Goal: Task Accomplishment & Management: Use online tool/utility

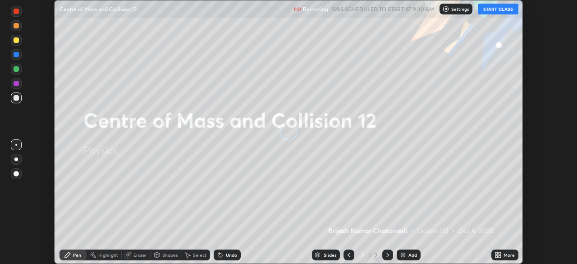
scroll to position [264, 577]
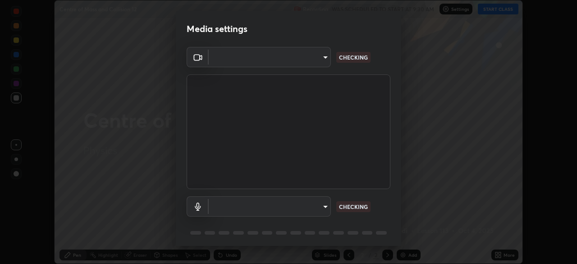
type input "51d019597c161c0694d5583d1f2c643560fde39fe8f4b4da8ea140d4d4830f4c"
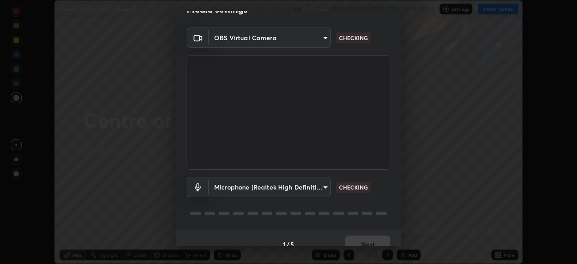
scroll to position [32, 0]
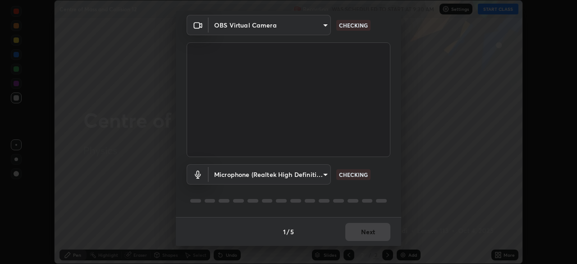
click at [322, 173] on body "Erase all Centre of Mass and Collision 12 Recording WAS SCHEDULED TO START AT 9…" at bounding box center [288, 132] width 577 height 264
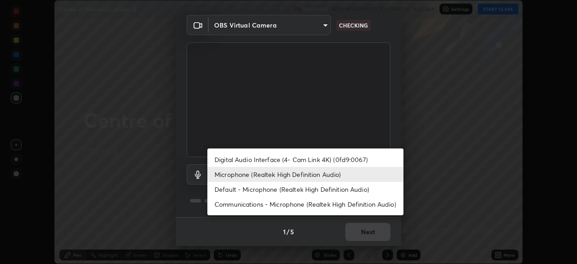
click at [337, 160] on li "Digital Audio Interface (4- Cam Link 4K) (0fd9:0067)" at bounding box center [305, 159] width 196 height 15
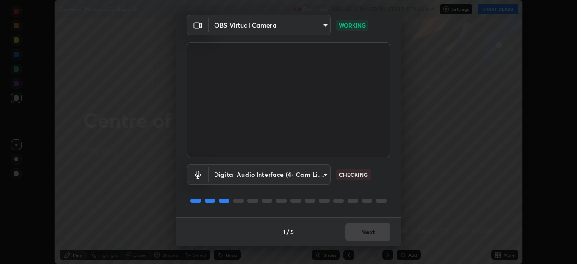
click at [324, 175] on body "Erase all Centre of Mass and Collision 12 Recording WAS SCHEDULED TO START AT 9…" at bounding box center [288, 132] width 577 height 264
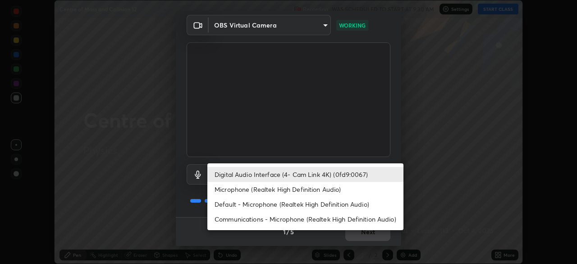
click at [317, 191] on li "Microphone (Realtek High Definition Audio)" at bounding box center [305, 189] width 196 height 15
type input "c6780f4c857a8b81e5497564d4ed67de36d612a8279d52ba4dbf449da7be3efb"
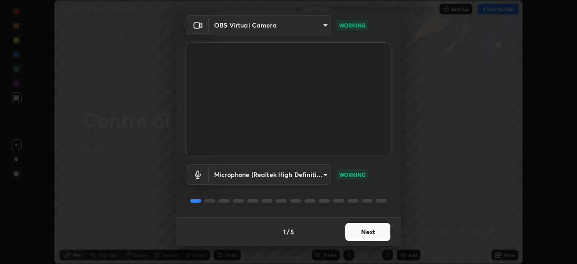
click at [365, 236] on button "Next" at bounding box center [367, 232] width 45 height 18
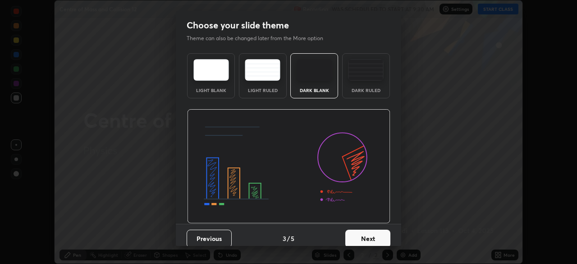
click at [370, 235] on button "Next" at bounding box center [367, 239] width 45 height 18
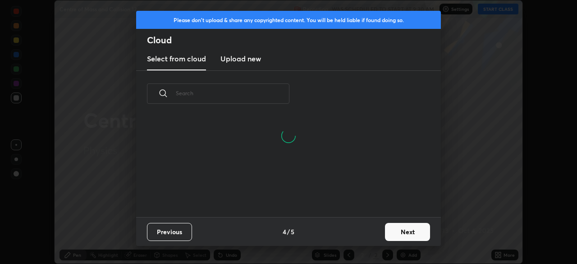
click at [407, 232] on button "Next" at bounding box center [407, 232] width 45 height 18
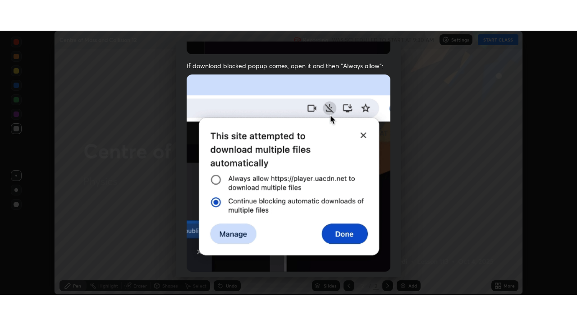
scroll to position [216, 0]
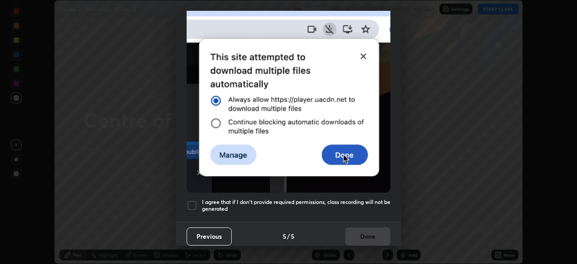
click at [193, 201] on div at bounding box center [192, 205] width 11 height 11
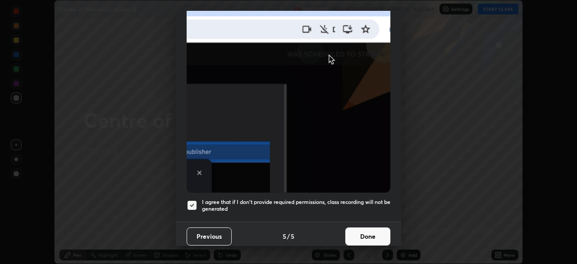
click at [356, 227] on button "Done" at bounding box center [367, 236] width 45 height 18
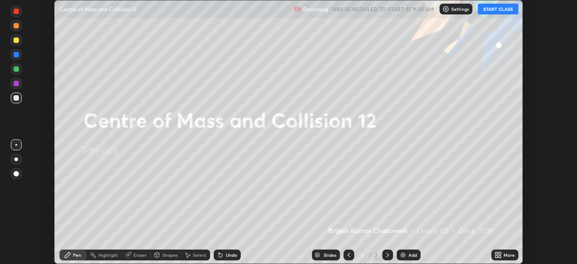
click at [491, 10] on button "START CLASS" at bounding box center [498, 9] width 41 height 11
click at [498, 258] on icon at bounding box center [498, 254] width 7 height 7
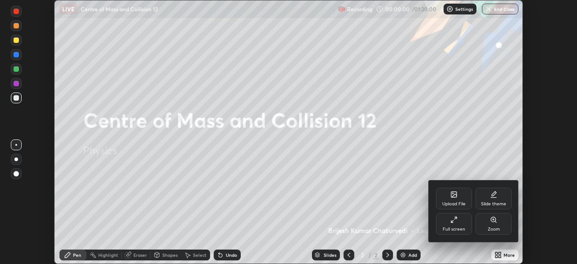
click at [454, 229] on div "Full screen" at bounding box center [454, 229] width 23 height 5
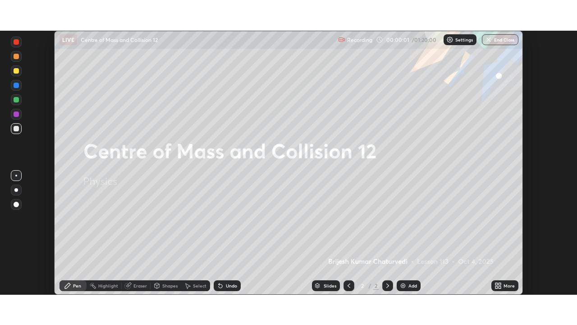
scroll to position [325, 577]
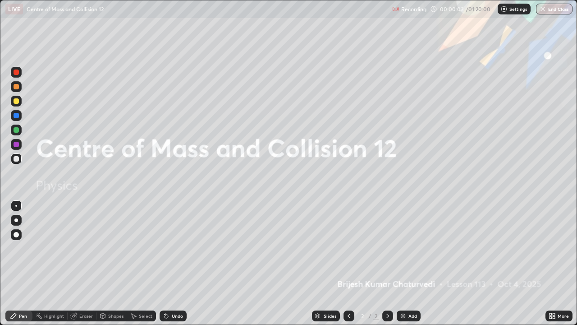
click at [400, 263] on img at bounding box center [403, 315] width 7 height 7
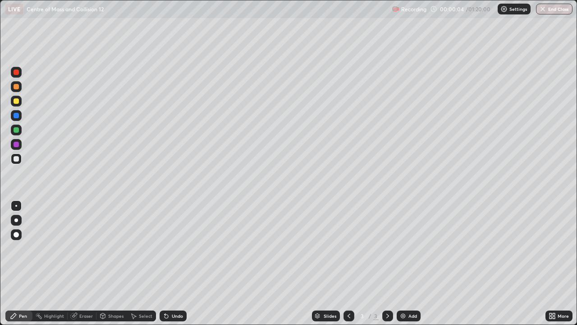
click at [348, 263] on icon at bounding box center [348, 315] width 7 height 7
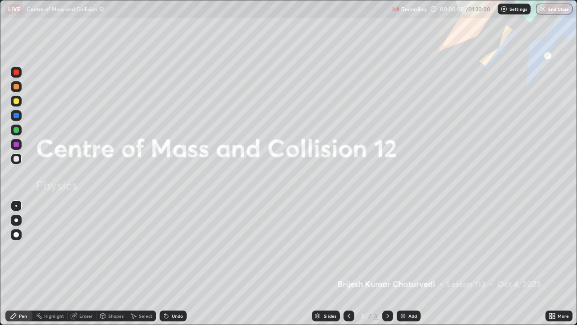
click at [412, 263] on div "Add" at bounding box center [413, 315] width 9 height 5
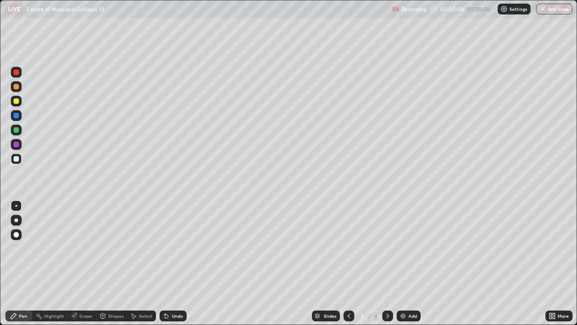
click at [348, 263] on icon at bounding box center [348, 315] width 7 height 7
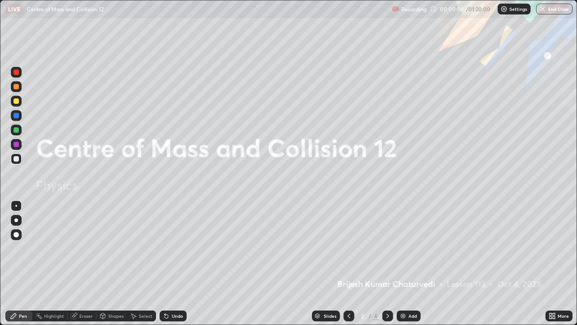
click at [386, 263] on icon at bounding box center [387, 315] width 7 height 7
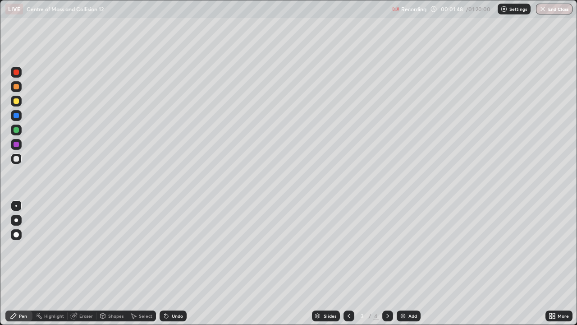
click at [21, 102] on div at bounding box center [16, 101] width 11 height 11
click at [16, 146] on div at bounding box center [16, 144] width 5 height 5
click at [20, 132] on div at bounding box center [16, 129] width 11 height 11
click at [18, 86] on div at bounding box center [16, 86] width 5 height 5
click at [16, 131] on div at bounding box center [16, 129] width 5 height 5
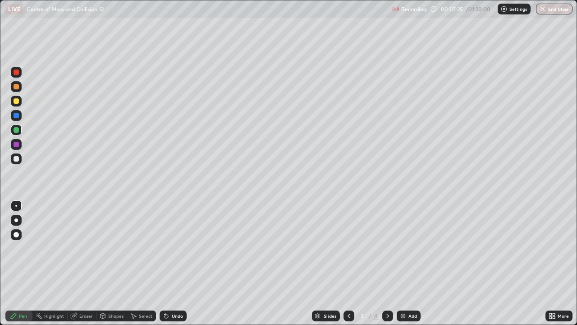
click at [387, 263] on icon at bounding box center [387, 315] width 7 height 7
click at [347, 263] on icon at bounding box center [348, 315] width 7 height 7
click at [387, 263] on icon at bounding box center [387, 315] width 7 height 7
click at [16, 87] on div at bounding box center [16, 86] width 5 height 5
click at [18, 160] on div at bounding box center [16, 158] width 5 height 5
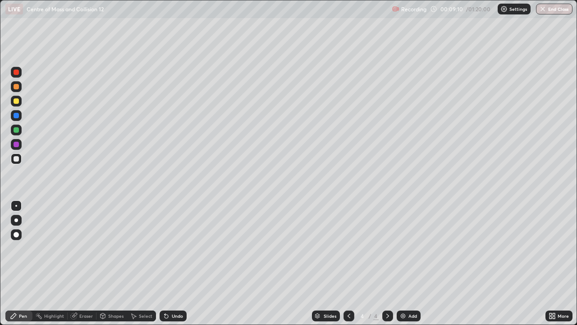
click at [169, 263] on div "Undo" at bounding box center [173, 315] width 27 height 11
click at [173, 263] on div "Undo" at bounding box center [173, 315] width 27 height 11
click at [175, 263] on div "Undo" at bounding box center [177, 315] width 11 height 5
click at [410, 263] on div "Add" at bounding box center [413, 315] width 9 height 5
click at [16, 131] on div at bounding box center [16, 129] width 5 height 5
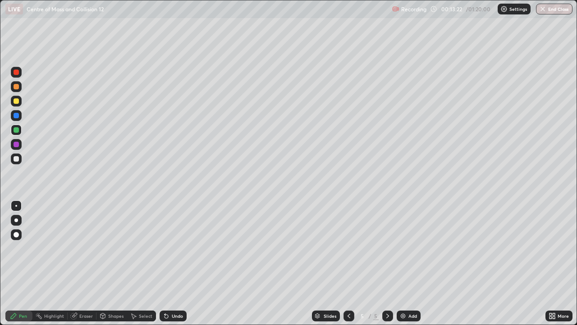
click at [16, 161] on div at bounding box center [16, 158] width 5 height 5
click at [17, 129] on div at bounding box center [16, 129] width 5 height 5
click at [18, 101] on div at bounding box center [16, 100] width 5 height 5
click at [175, 263] on div "Undo" at bounding box center [177, 315] width 11 height 5
click at [387, 263] on icon at bounding box center [387, 315] width 7 height 7
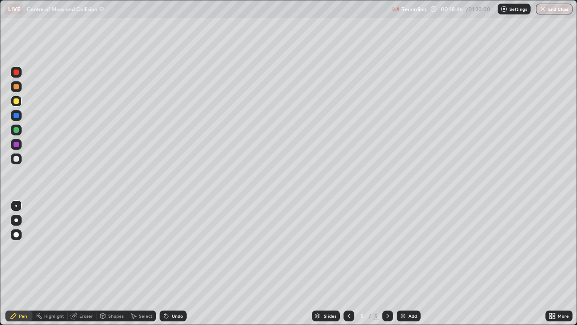
click at [405, 263] on img at bounding box center [403, 315] width 7 height 7
click at [83, 263] on div "Eraser" at bounding box center [86, 315] width 14 height 5
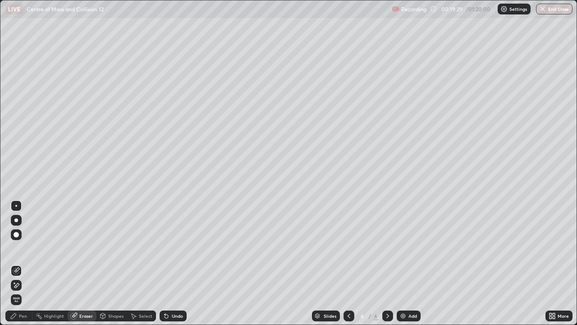
click at [26, 263] on div "Pen" at bounding box center [23, 315] width 8 height 5
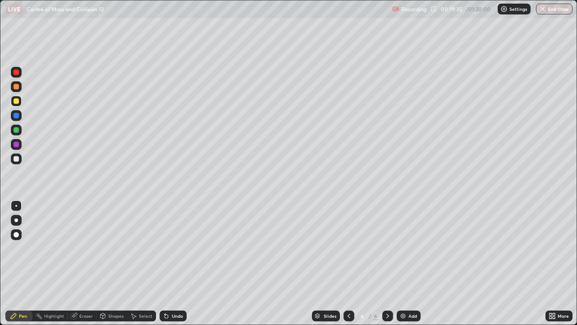
click at [175, 263] on div "Undo" at bounding box center [173, 315] width 27 height 11
click at [174, 263] on div "Undo" at bounding box center [177, 315] width 11 height 5
click at [177, 263] on div "Undo" at bounding box center [177, 315] width 11 height 5
click at [165, 263] on icon at bounding box center [165, 313] width 1 height 1
click at [163, 263] on div "Undo" at bounding box center [173, 315] width 27 height 11
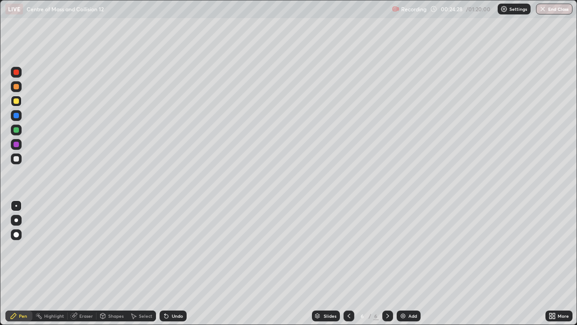
click at [165, 263] on icon at bounding box center [165, 313] width 1 height 1
click at [410, 263] on div "Add" at bounding box center [413, 315] width 9 height 5
click at [172, 263] on div "Undo" at bounding box center [177, 315] width 11 height 5
click at [171, 263] on div "Undo" at bounding box center [173, 315] width 27 height 11
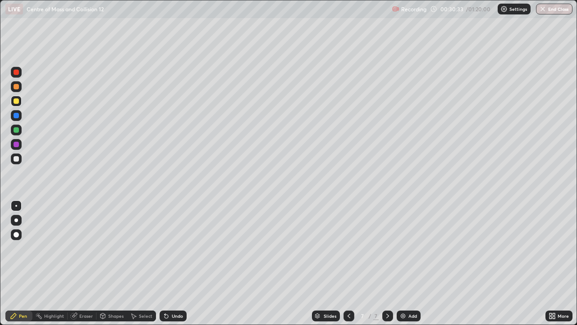
click at [171, 263] on div "Undo" at bounding box center [173, 315] width 27 height 11
click at [166, 263] on icon at bounding box center [167, 316] width 4 height 4
click at [16, 161] on div at bounding box center [16, 158] width 5 height 5
click at [172, 263] on div "Undo" at bounding box center [177, 315] width 11 height 5
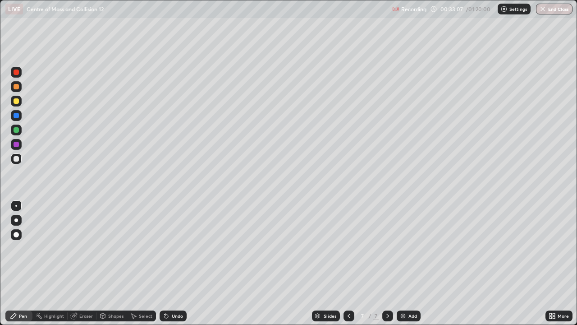
click at [172, 263] on div "Undo" at bounding box center [177, 315] width 11 height 5
click at [174, 263] on div "Undo" at bounding box center [177, 315] width 11 height 5
click at [78, 263] on div "Eraser" at bounding box center [82, 315] width 29 height 11
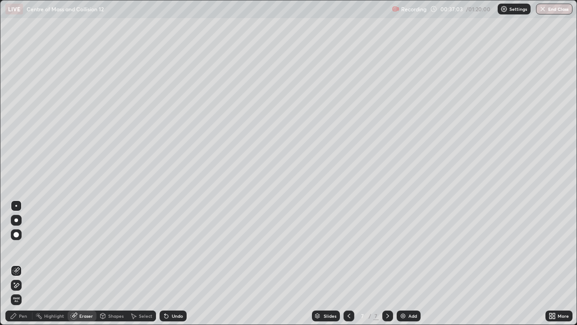
click at [22, 263] on div "Pen" at bounding box center [23, 315] width 8 height 5
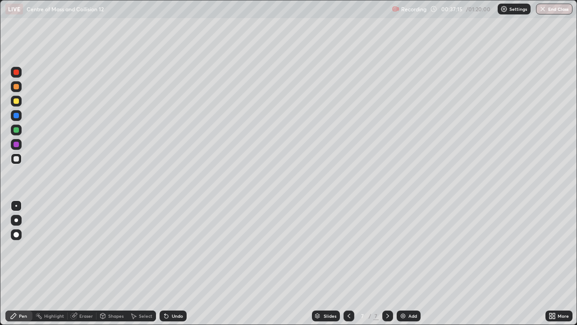
click at [175, 263] on div "Undo" at bounding box center [173, 315] width 27 height 11
click at [175, 263] on div "Undo" at bounding box center [177, 315] width 11 height 5
click at [174, 263] on div "Undo" at bounding box center [173, 315] width 27 height 11
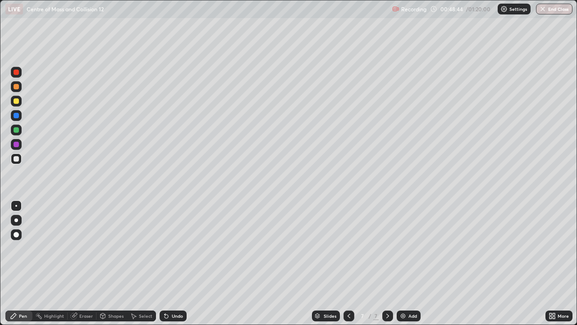
click at [176, 263] on div "Undo" at bounding box center [173, 315] width 27 height 11
click at [165, 263] on icon at bounding box center [165, 313] width 1 height 1
click at [175, 263] on div "Undo" at bounding box center [177, 315] width 11 height 5
click at [174, 263] on div "Undo" at bounding box center [177, 315] width 11 height 5
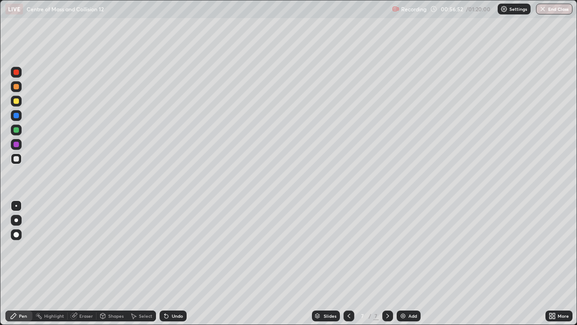
click at [416, 263] on div "Add" at bounding box center [413, 315] width 9 height 5
click at [173, 263] on div "Undo" at bounding box center [177, 315] width 11 height 5
click at [172, 263] on div "Undo" at bounding box center [177, 315] width 11 height 5
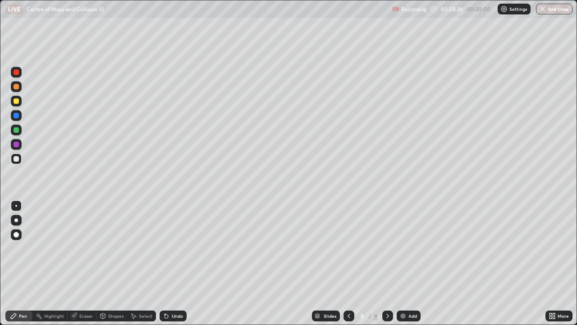
click at [175, 263] on div "Undo" at bounding box center [177, 315] width 11 height 5
click at [173, 263] on div "Undo" at bounding box center [177, 315] width 11 height 5
click at [177, 263] on div "Undo" at bounding box center [177, 315] width 11 height 5
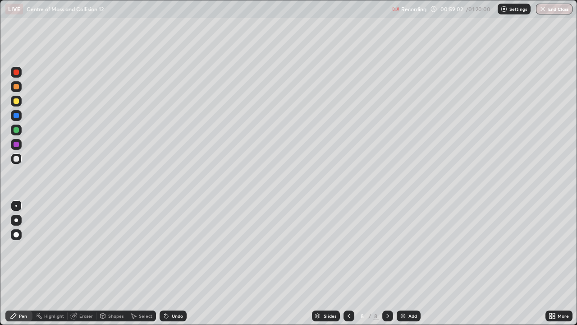
click at [170, 263] on div "Undo" at bounding box center [173, 315] width 27 height 11
click at [165, 263] on icon at bounding box center [167, 316] width 4 height 4
click at [406, 263] on img at bounding box center [403, 315] width 7 height 7
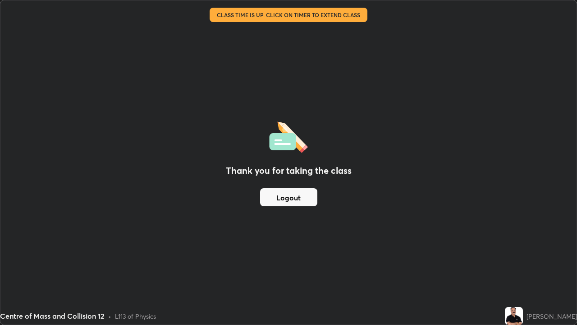
click at [284, 201] on button "Logout" at bounding box center [288, 197] width 57 height 18
